Goal: Information Seeking & Learning: Find specific fact

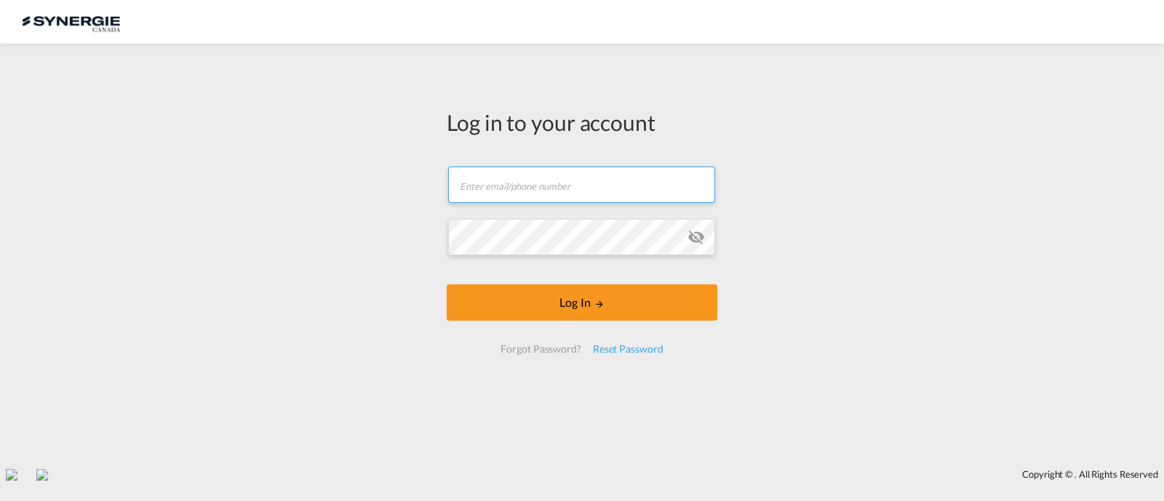
type input "[EMAIL_ADDRESS][DOMAIN_NAME]"
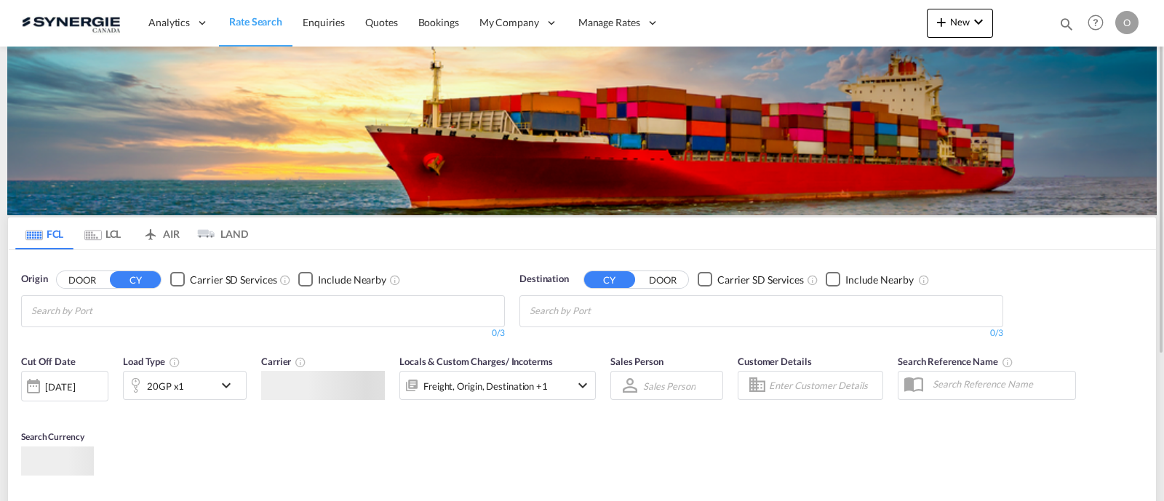
drag, startPoint x: 1060, startPoint y: 23, endPoint x: 991, endPoint y: 36, distance: 70.2
click at [1060, 22] on md-icon "icon-magnify" at bounding box center [1066, 24] width 16 height 16
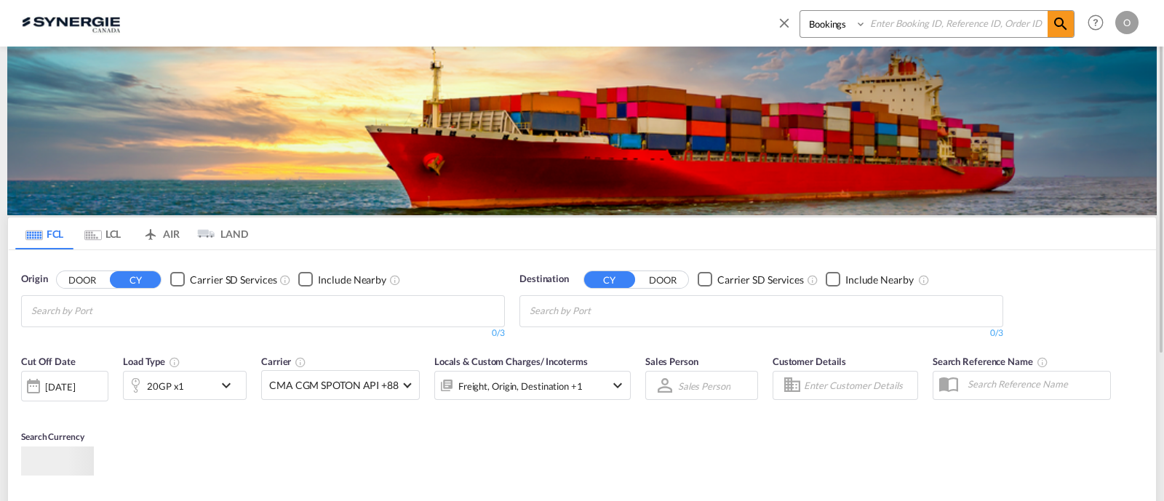
click at [847, 33] on select "Bookings Quotes Enquiries" at bounding box center [834, 24] width 69 height 26
select select "Quotes"
click at [800, 11] on select "Bookings Quotes Enquiries" at bounding box center [834, 24] width 69 height 26
click at [921, 24] on input at bounding box center [956, 23] width 181 height 25
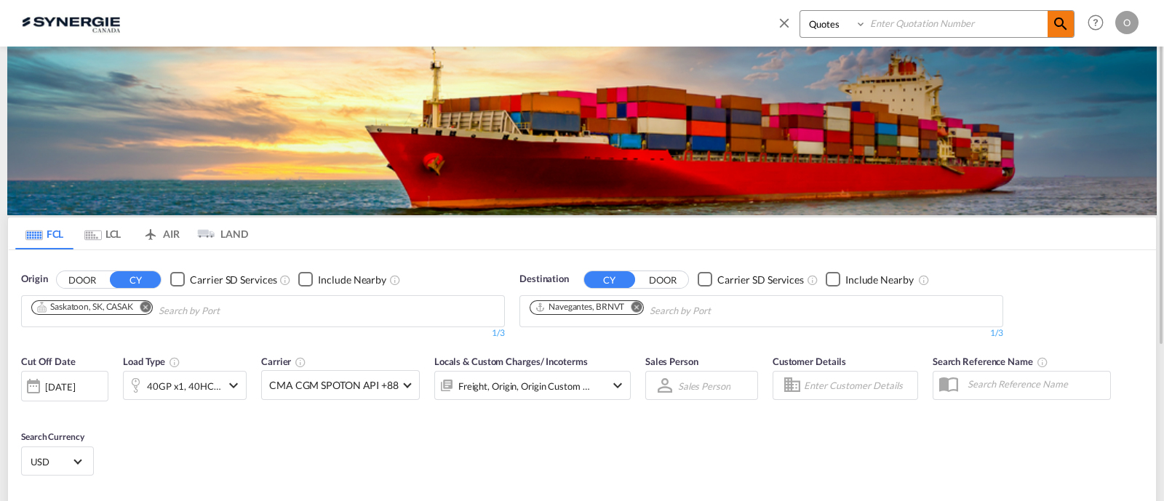
paste input "SYC000013375"
type input "SYC000013375"
click at [1060, 17] on md-icon "icon-magnify" at bounding box center [1060, 23] width 17 height 17
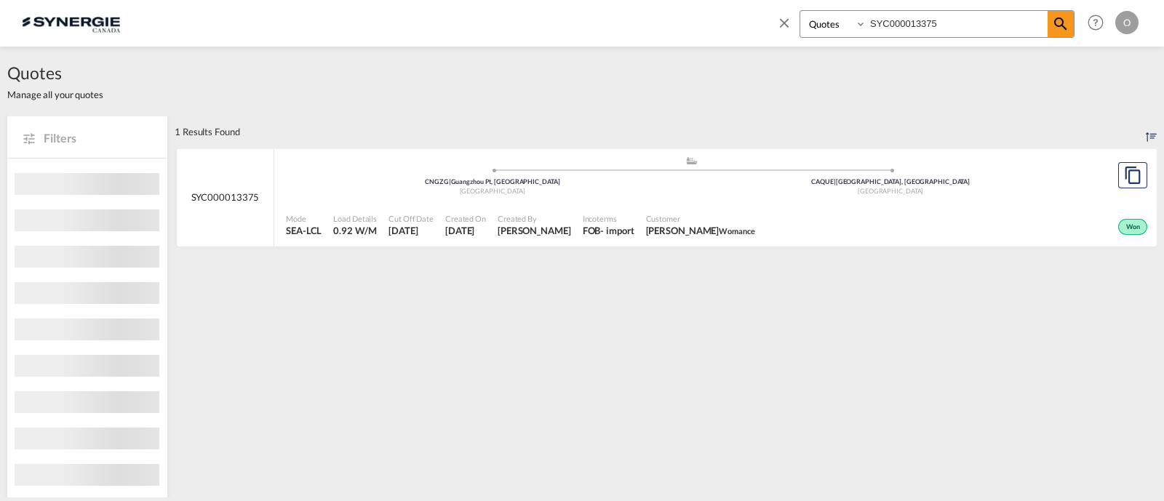
click at [731, 209] on div "Customer [PERSON_NAME] Womance" at bounding box center [700, 225] width 121 height 36
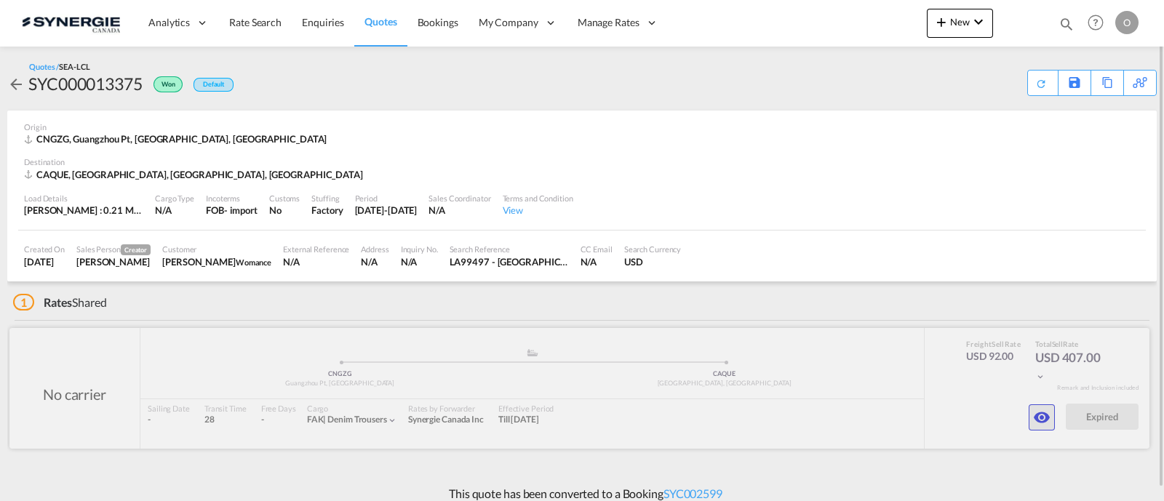
click at [1048, 430] on div "No carrier added by you .a{fill:#aaa8ad;} .a{fill:#aaa8ad;} CNGZG Guangzhou Pt,…" at bounding box center [579, 388] width 1140 height 121
click at [1047, 422] on md-icon "icon-eye" at bounding box center [1041, 417] width 17 height 17
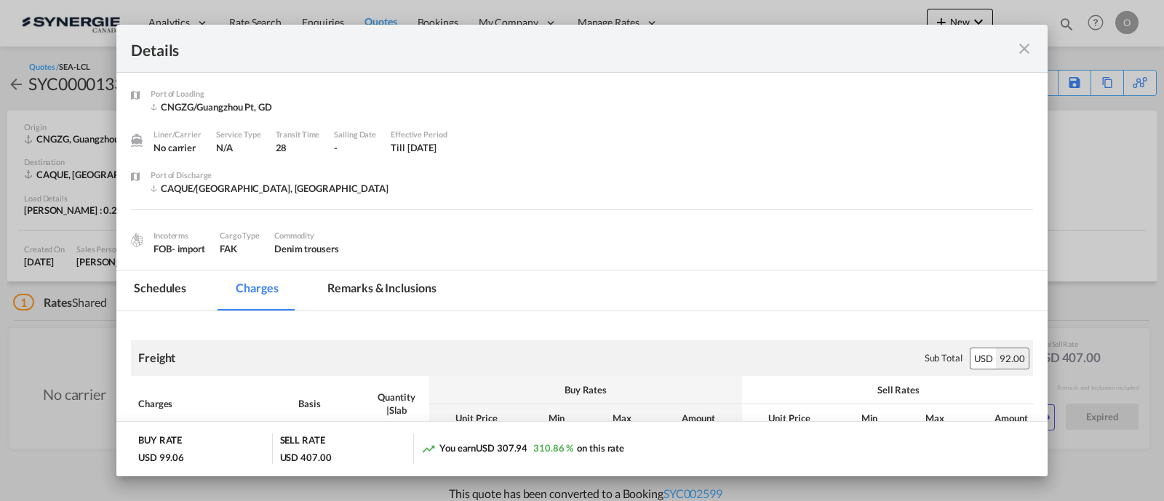
click at [356, 291] on md-tab-item "Remarks & Inclusions" at bounding box center [381, 291] width 143 height 40
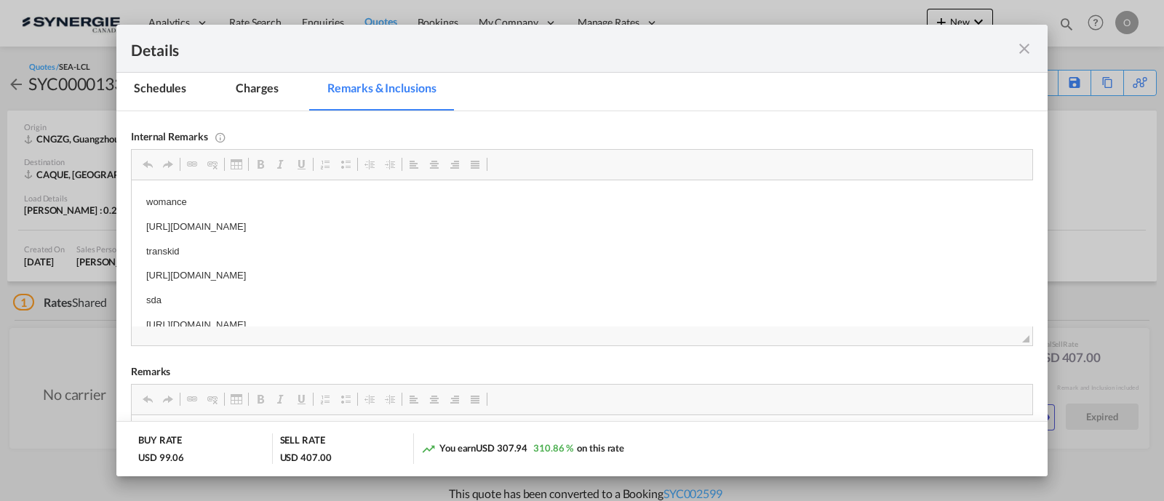
scroll to position [15, 0]
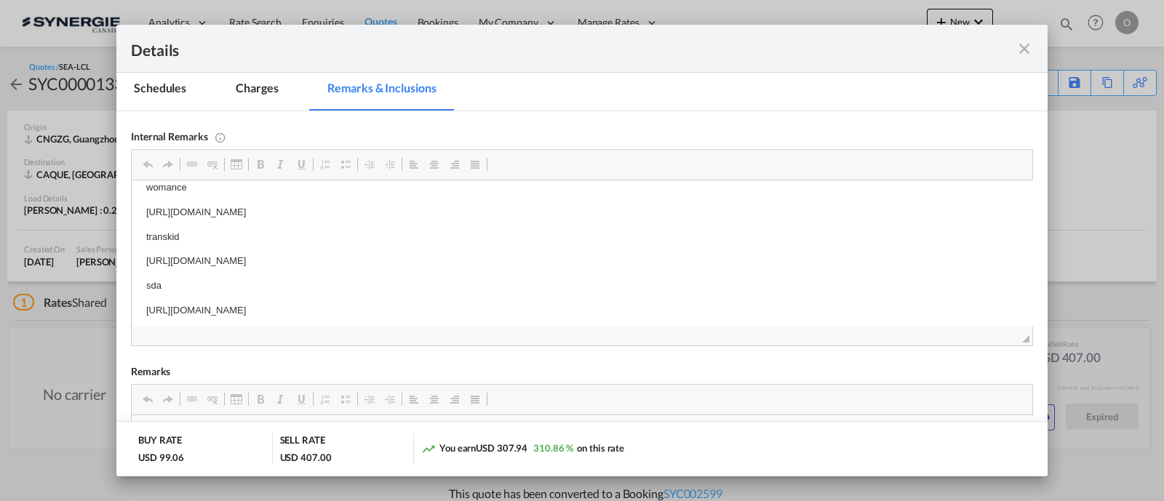
drag, startPoint x: 543, startPoint y: 280, endPoint x: 525, endPoint y: 279, distance: 17.5
drag, startPoint x: 541, startPoint y: 264, endPoint x: 133, endPoint y: 247, distance: 408.5
click at [133, 247] on html "womance https://app.frontapp.com/open/msg_1ggd59e7?key=i91ievSXjFoxqJb7azvQmT9A…" at bounding box center [582, 262] width 901 height 192
copy p "https://app.frontapp.com/open/msg_1gge8vf3?key=JR_lBD_CNl5McWZV1lc3Lr2NZkPPQk6z"
